Goal: Transaction & Acquisition: Register for event/course

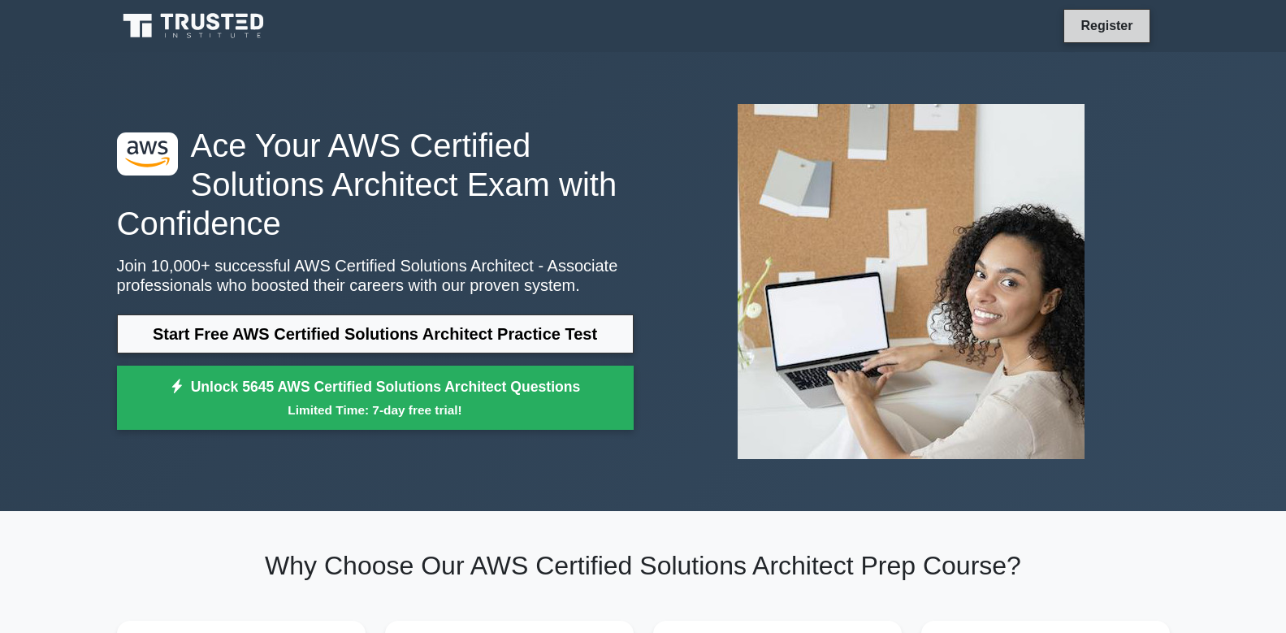
click at [1106, 25] on link "Register" at bounding box center [1106, 25] width 71 height 20
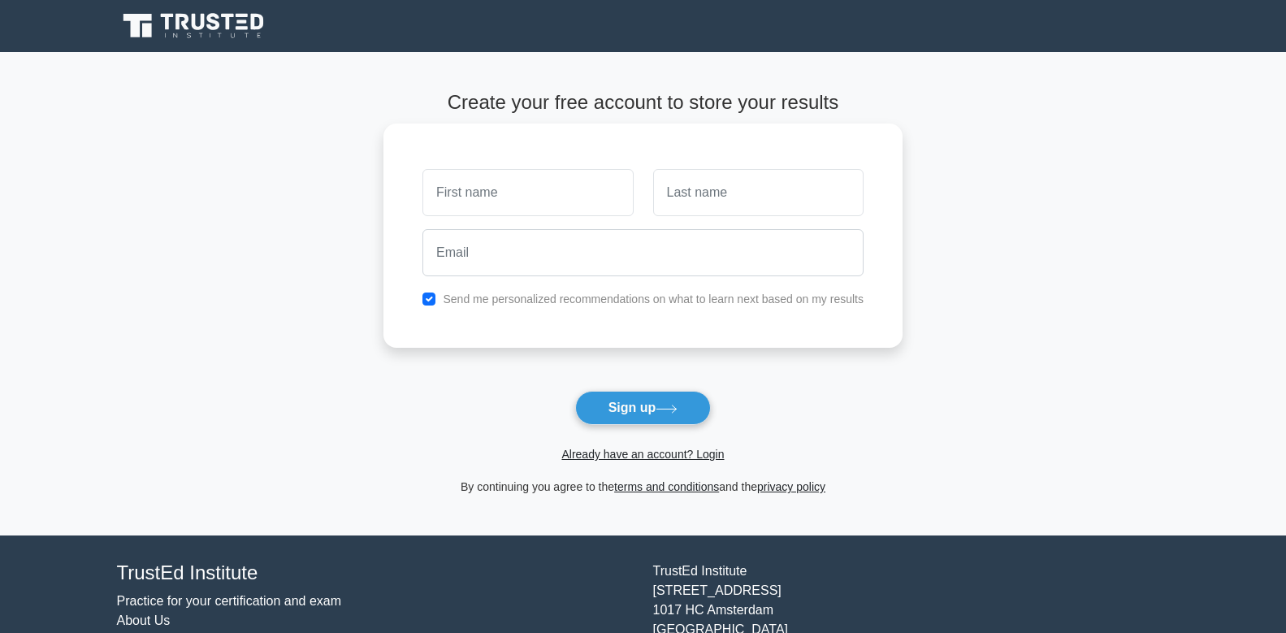
click at [564, 189] on input "text" at bounding box center [527, 192] width 210 height 47
type input "[PERSON_NAME]"
click at [700, 201] on input "text" at bounding box center [758, 192] width 210 height 47
type input "Sulieman"
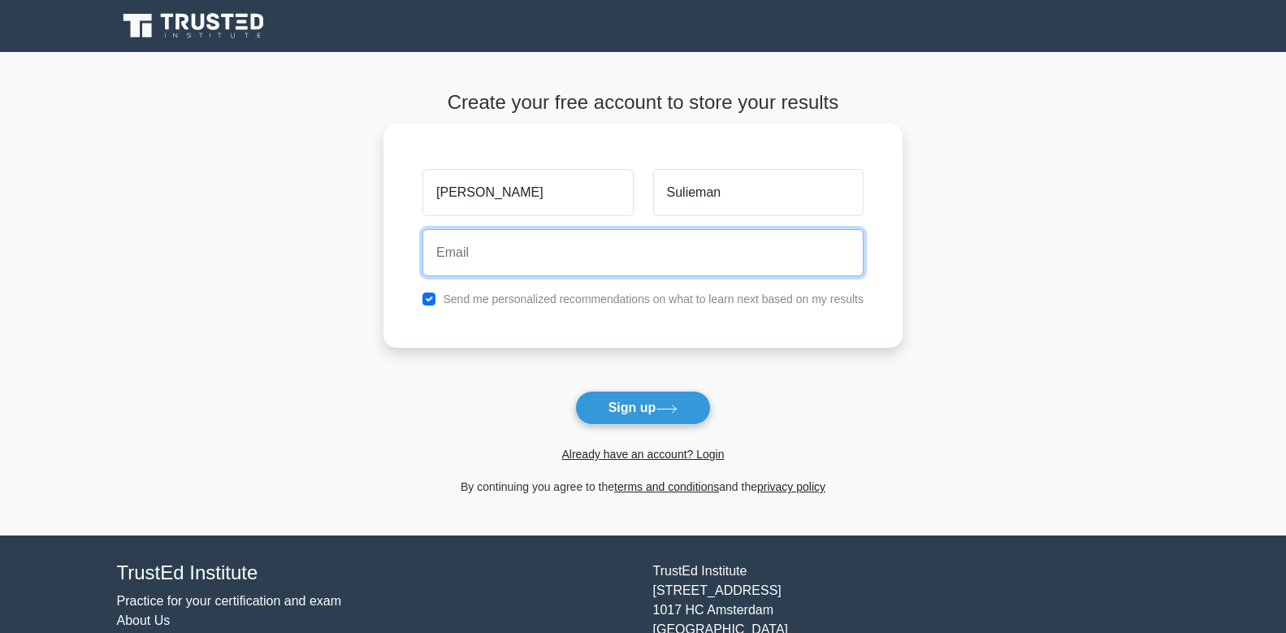
click at [630, 251] on input "email" at bounding box center [642, 252] width 441 height 47
type input "[EMAIL_ADDRESS][DOMAIN_NAME]"
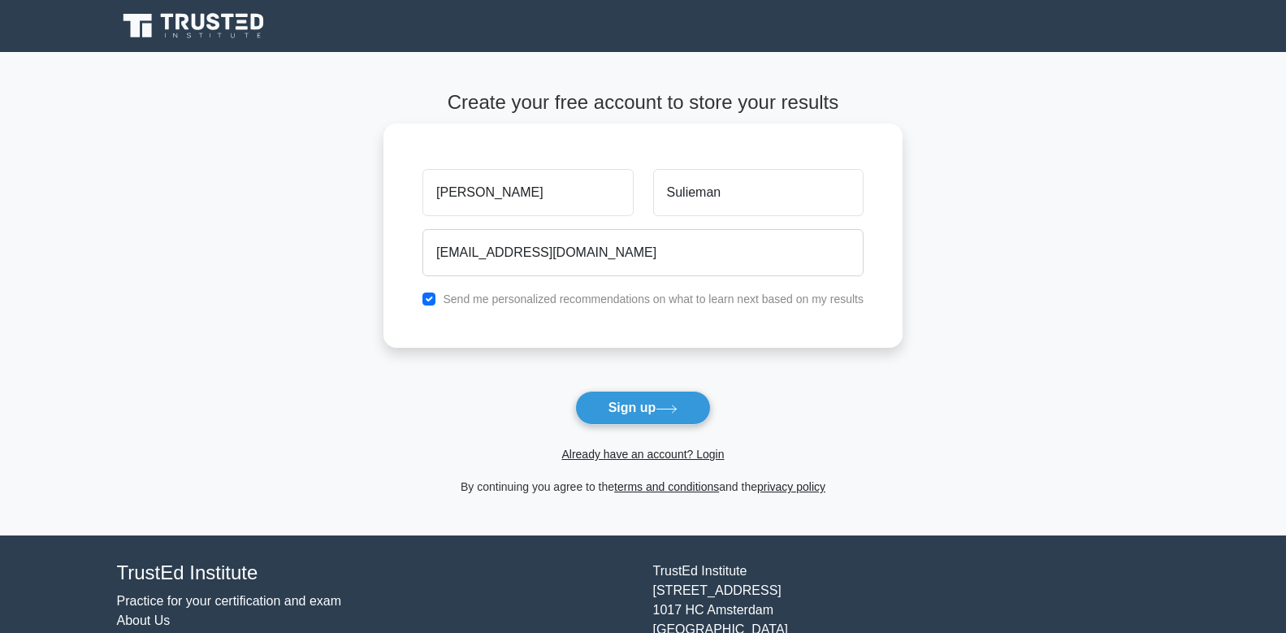
click at [444, 301] on label "Send me personalized recommendations on what to learn next based on my results" at bounding box center [653, 298] width 421 height 13
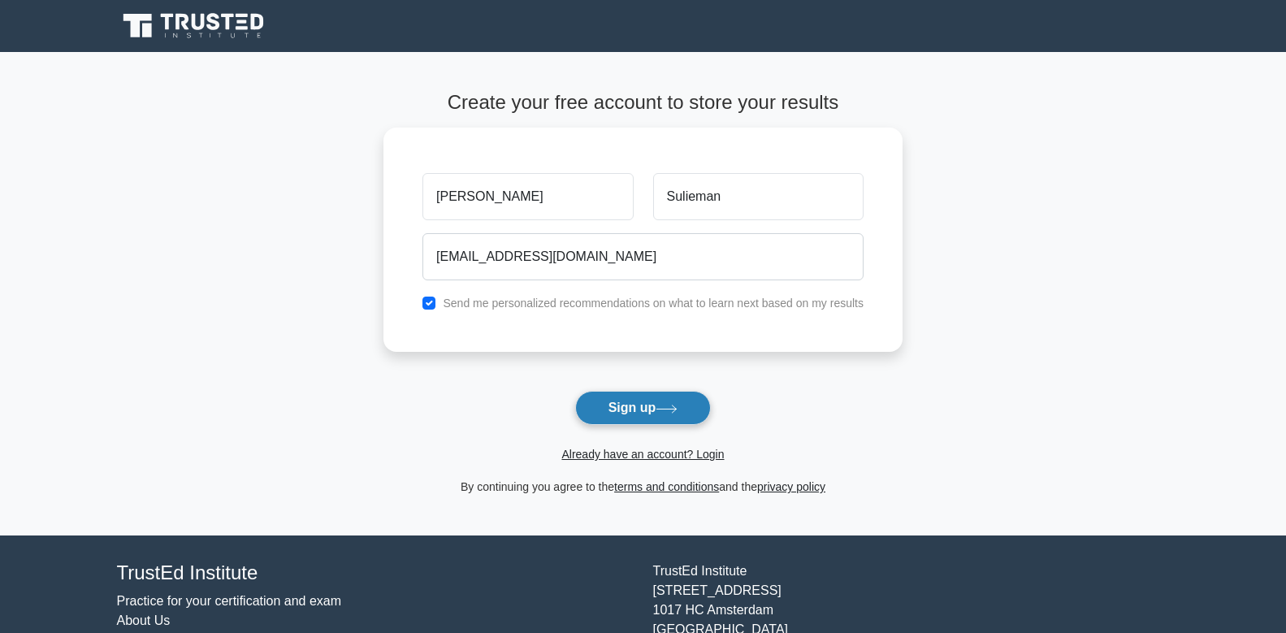
click at [638, 415] on button "Sign up" at bounding box center [643, 408] width 136 height 34
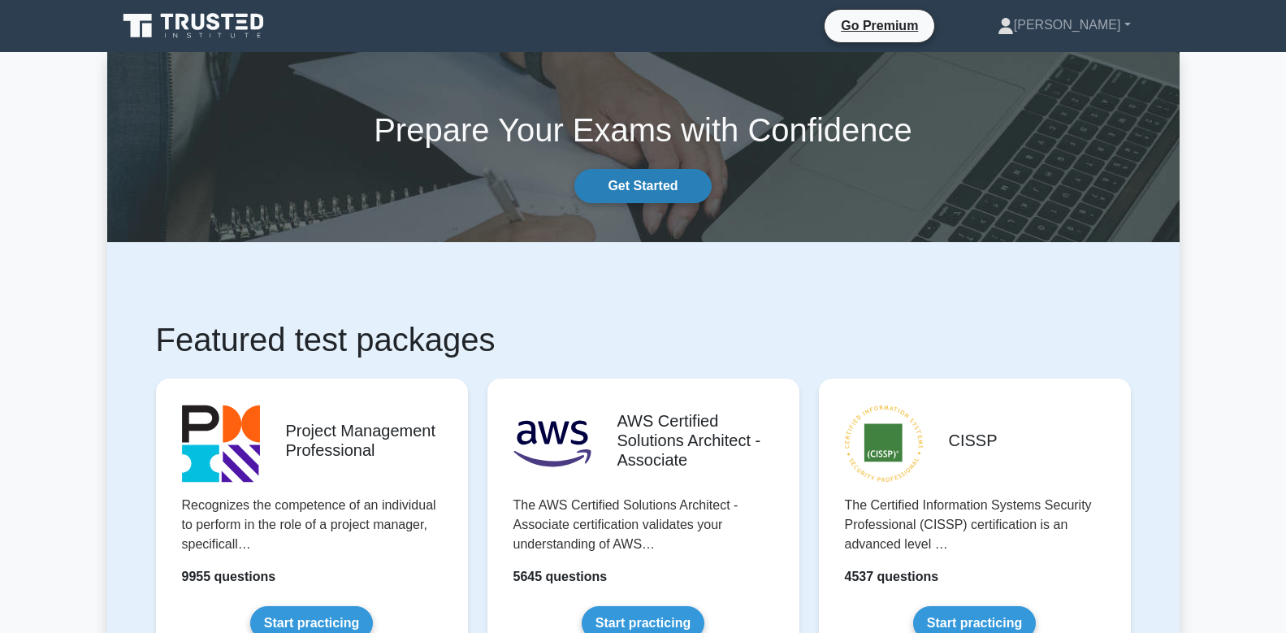
click at [638, 184] on link "Get Started" at bounding box center [642, 186] width 136 height 34
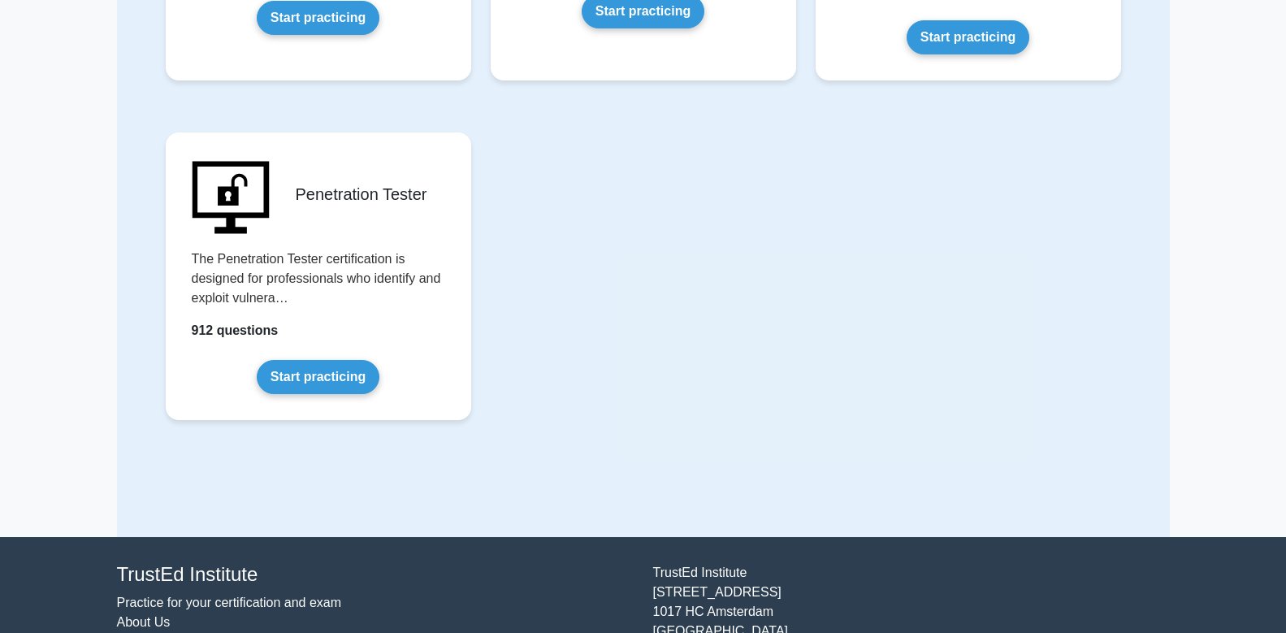
scroll to position [3542, 0]
